Goal: Ask a question: Seek information or help from site administrators or community

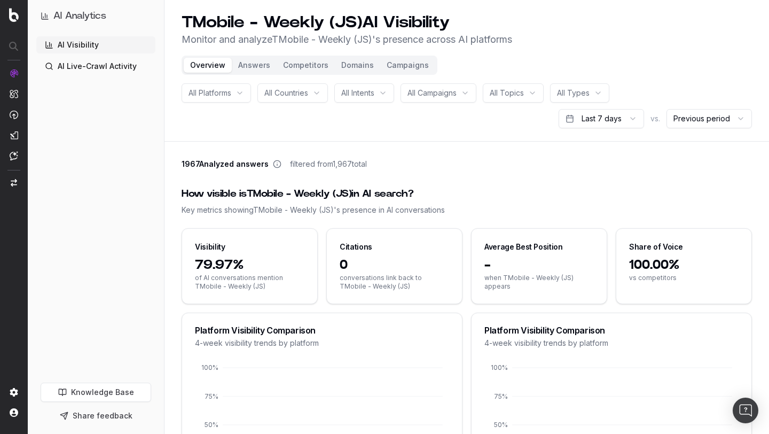
click at [254, 61] on button "Answers" at bounding box center [254, 65] width 45 height 15
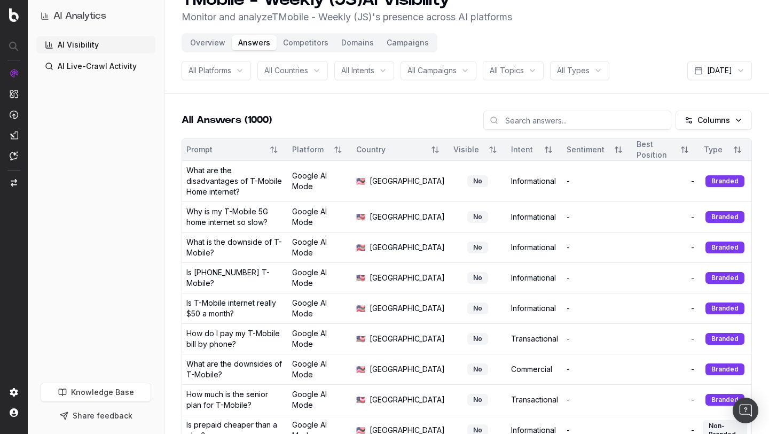
scroll to position [26, 0]
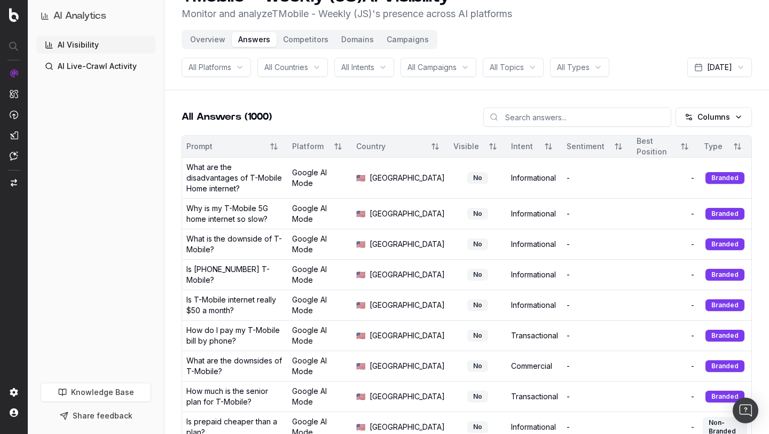
click at [272, 168] on div "What are the disadvantages of T-Mobile Home internet?" at bounding box center [234, 178] width 97 height 32
click at [233, 178] on div "What are the disadvantages of T-Mobile Home internet?" at bounding box center [234, 178] width 97 height 32
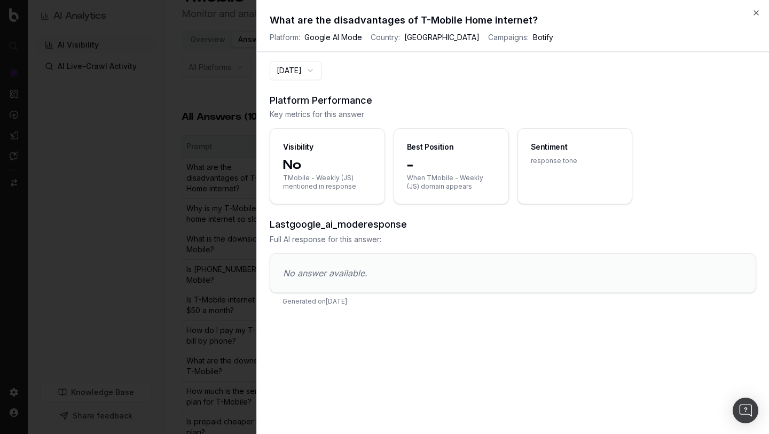
click at [314, 72] on button "[DATE]" at bounding box center [296, 70] width 52 height 19
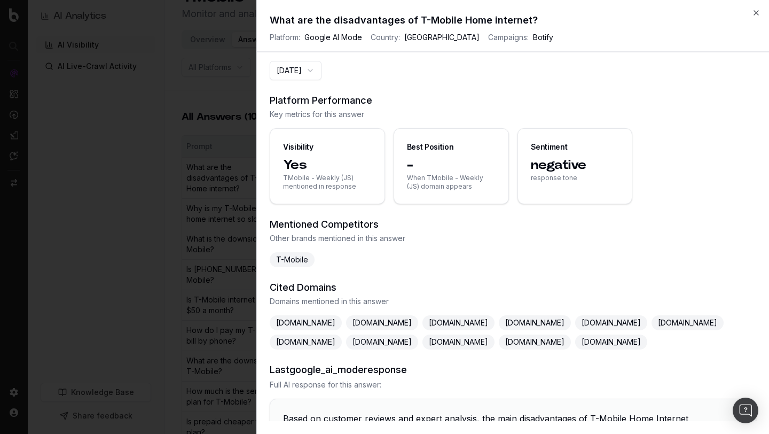
click at [322, 68] on button "[DATE]" at bounding box center [296, 70] width 52 height 19
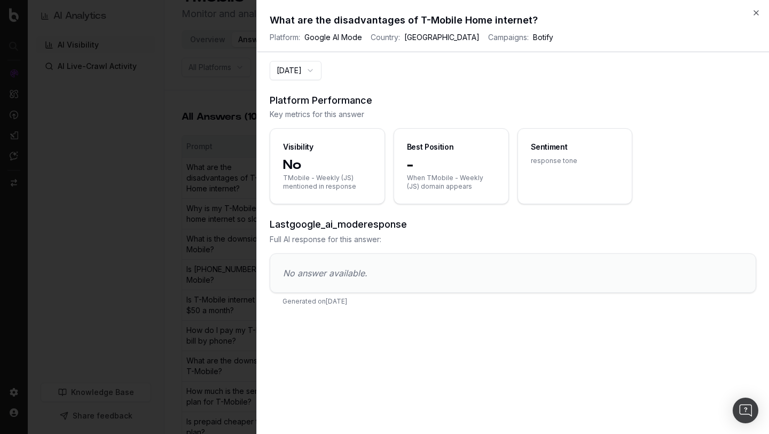
click at [322, 70] on button "[DATE]" at bounding box center [296, 70] width 52 height 19
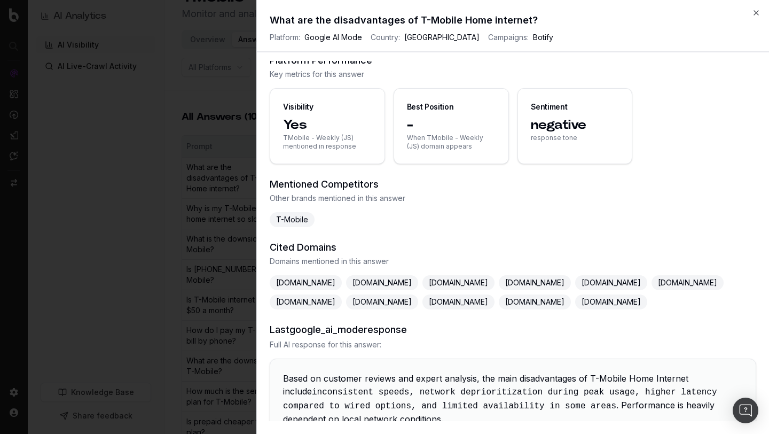
scroll to position [0, 0]
